Goal: Task Accomplishment & Management: Use online tool/utility

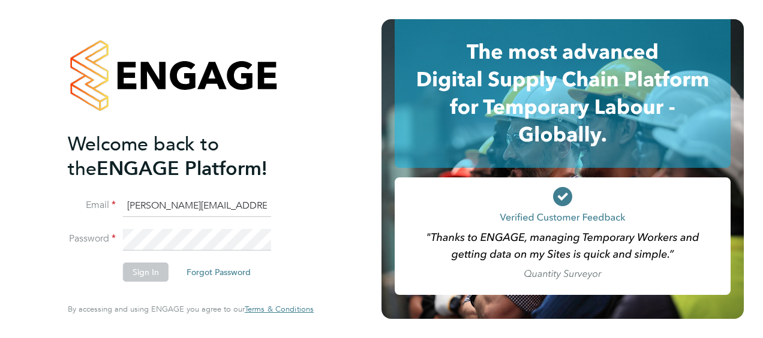
type input "billy.smith@hays.com"
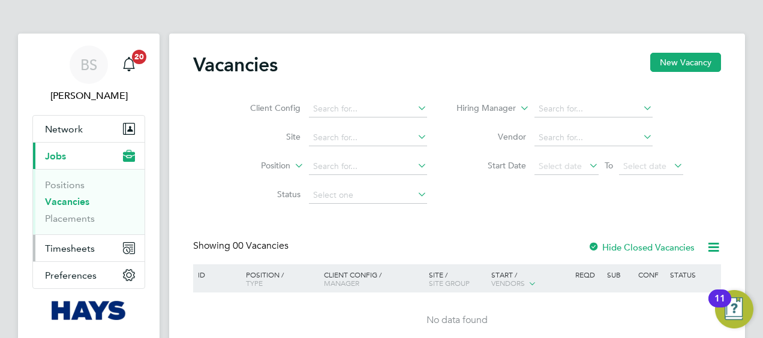
click at [76, 247] on span "Timesheets" at bounding box center [70, 248] width 50 height 11
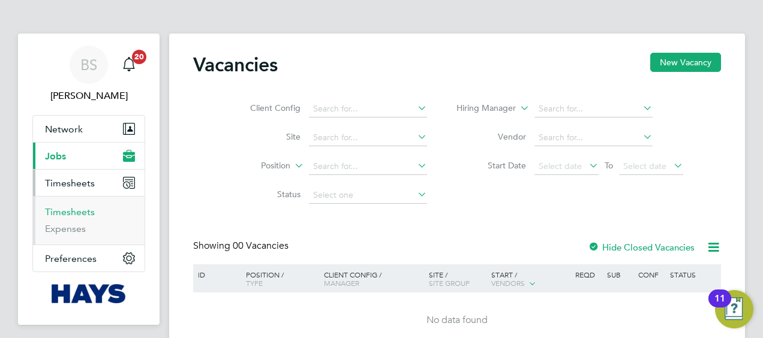
click at [68, 213] on link "Timesheets" at bounding box center [70, 211] width 50 height 11
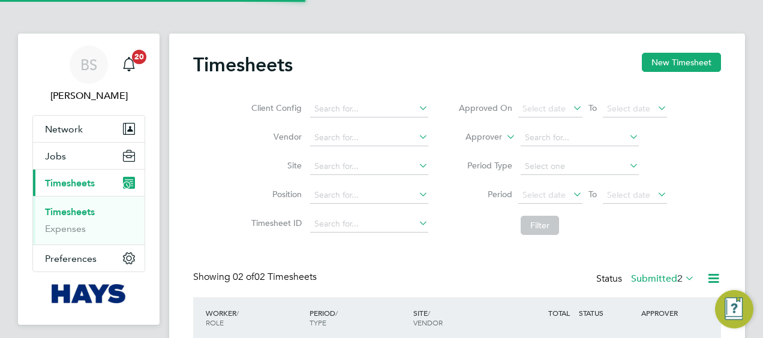
scroll to position [30, 104]
click at [672, 59] on button "New Timesheet" at bounding box center [681, 62] width 79 height 19
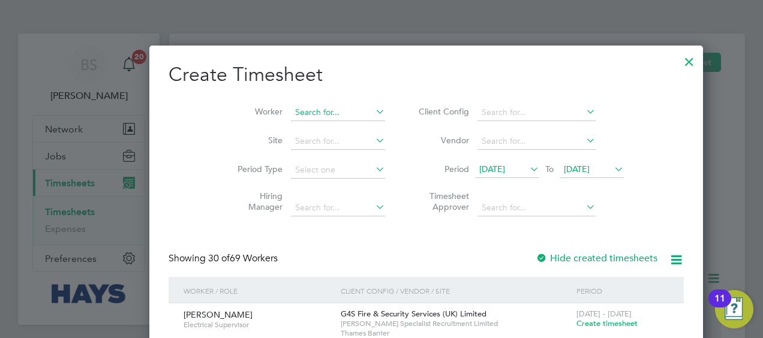
scroll to position [2273, 464]
click at [291, 107] on input at bounding box center [338, 112] width 94 height 17
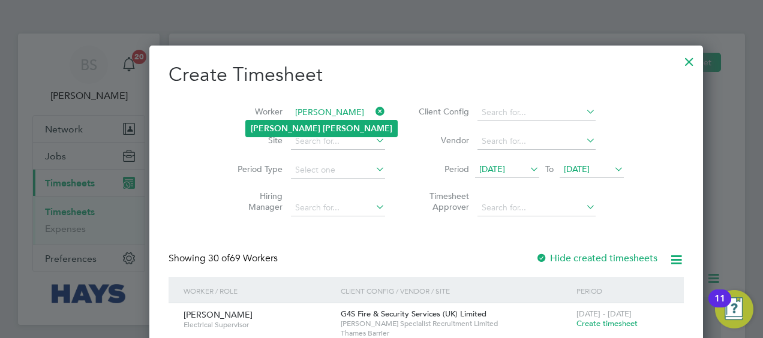
click at [323, 127] on b "[PERSON_NAME]" at bounding box center [358, 129] width 70 height 10
type input "[PERSON_NAME]"
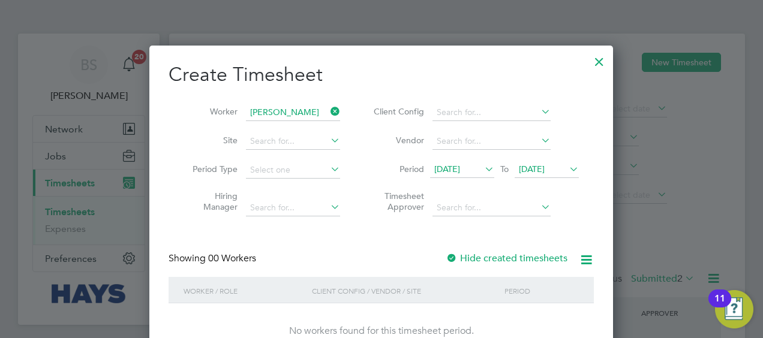
scroll to position [120, 0]
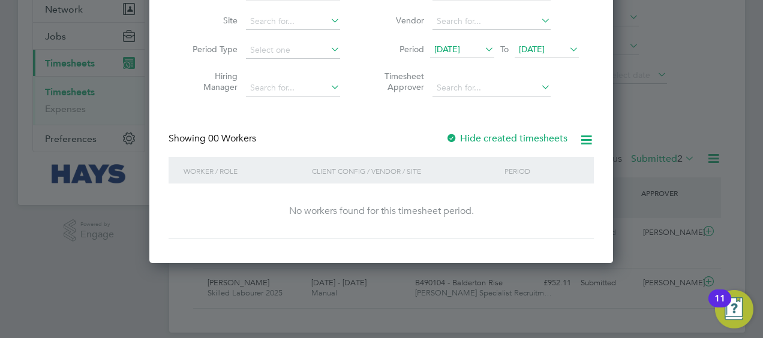
click at [490, 142] on label "Hide created timesheets" at bounding box center [507, 139] width 122 height 12
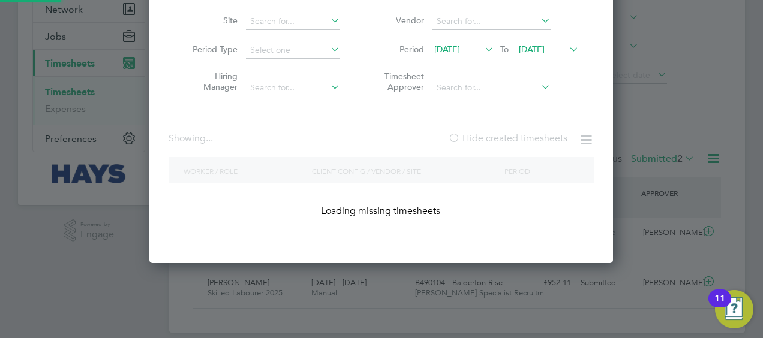
click at [489, 142] on label "Hide created timesheets" at bounding box center [507, 139] width 119 height 12
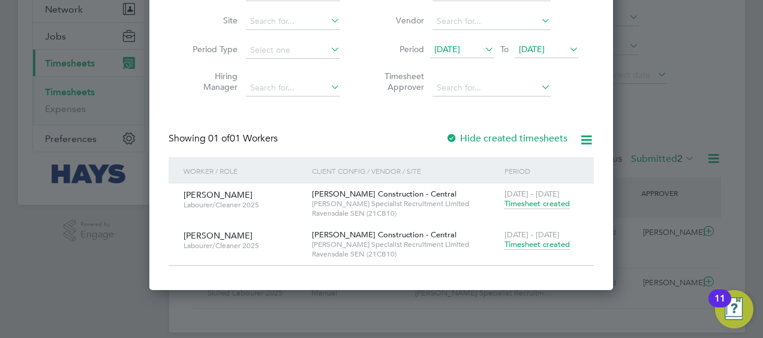
click at [547, 242] on span "Timesheet created" at bounding box center [536, 244] width 65 height 11
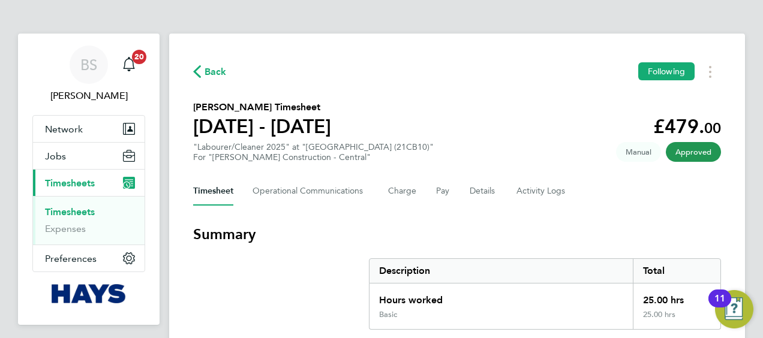
click at [435, 109] on section "[PERSON_NAME] Timesheet [DATE] - [DATE] £479. 00 "Labourer/Cleaner 2025" at "[G…" at bounding box center [457, 131] width 528 height 62
click at [76, 213] on link "Timesheets" at bounding box center [70, 211] width 50 height 11
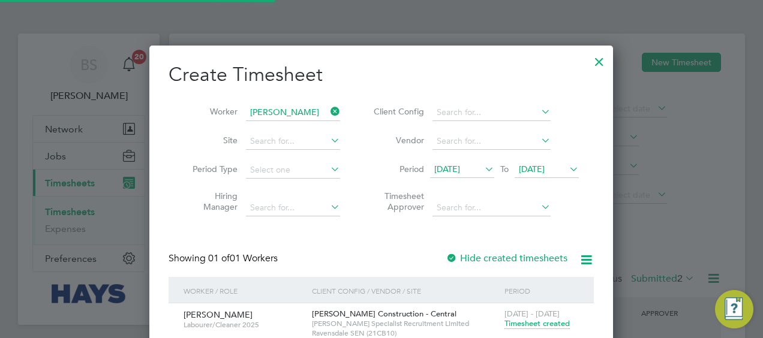
scroll to position [30, 104]
click at [328, 113] on icon at bounding box center [328, 111] width 0 height 17
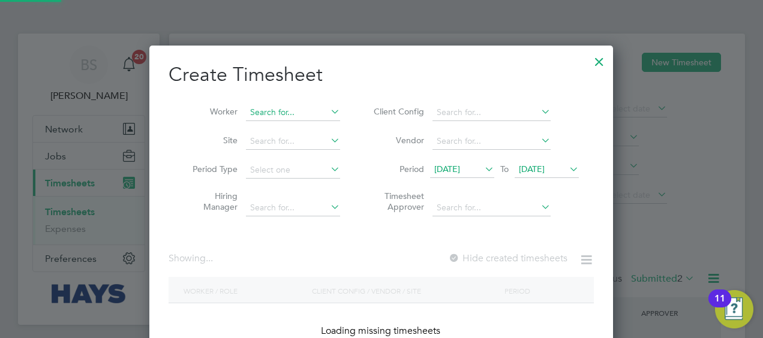
scroll to position [338, 464]
click at [291, 117] on input at bounding box center [293, 112] width 94 height 17
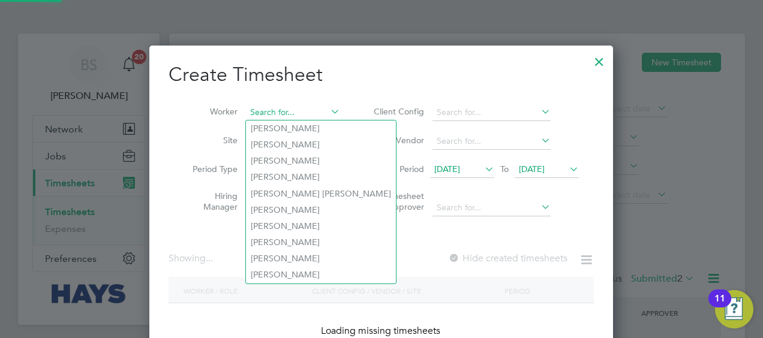
scroll to position [2273, 464]
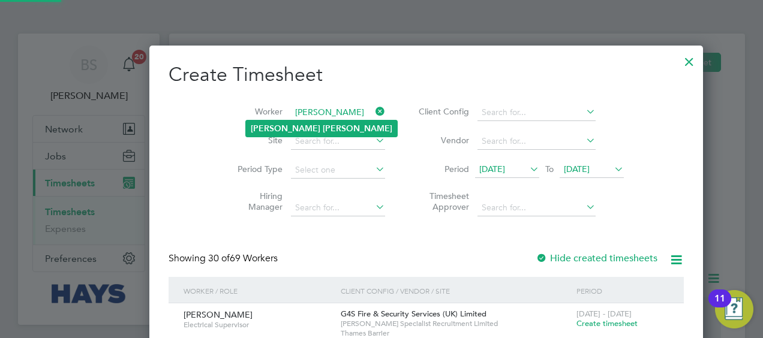
click at [311, 124] on li "[PERSON_NAME]" at bounding box center [321, 129] width 151 height 16
type input "[PERSON_NAME]"
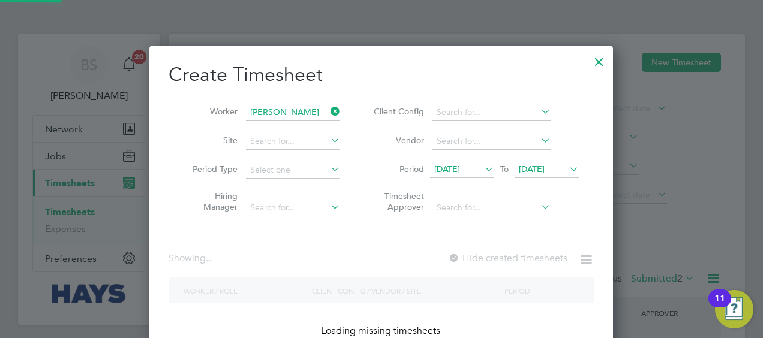
scroll to position [0, 0]
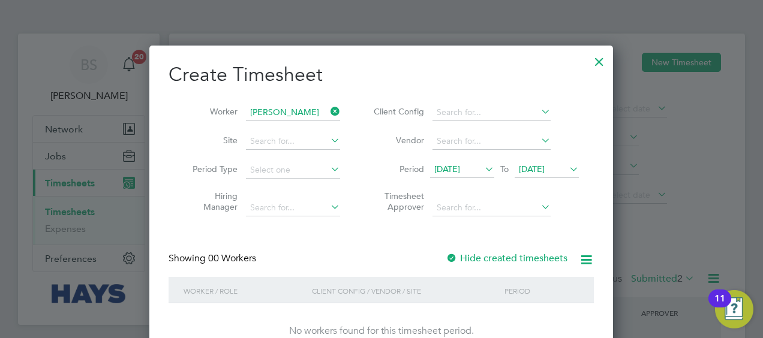
click at [497, 254] on label "Hide created timesheets" at bounding box center [507, 258] width 122 height 12
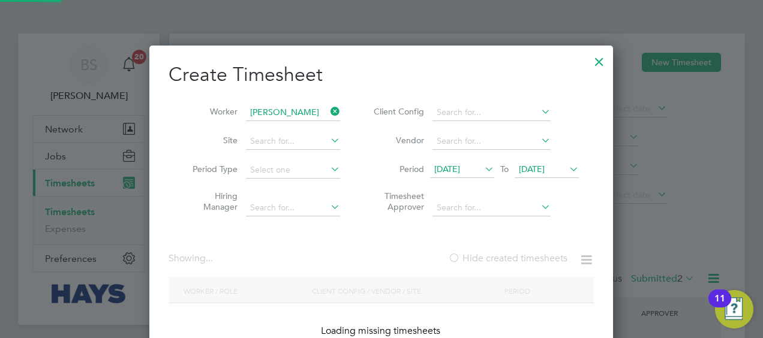
click at [497, 253] on label "Hide created timesheets" at bounding box center [507, 258] width 119 height 12
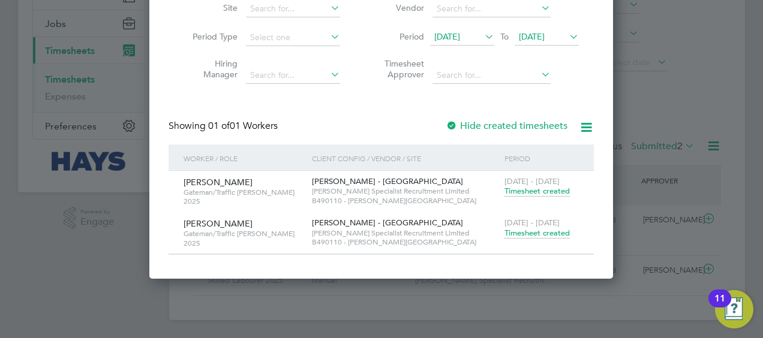
click at [534, 231] on span "Timesheet created" at bounding box center [536, 233] width 65 height 11
click at [534, 232] on span "Timesheet created" at bounding box center [536, 233] width 65 height 11
